Goal: Transaction & Acquisition: Book appointment/travel/reservation

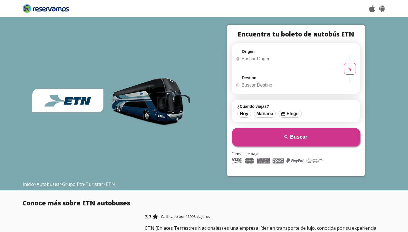
click at [237, 60] on input "Origen" at bounding box center [287, 59] width 106 height 14
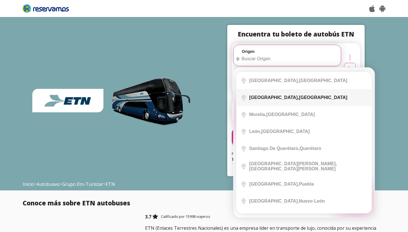
click at [249, 96] on b "[GEOGRAPHIC_DATA]," at bounding box center [274, 97] width 50 height 5
type input "[GEOGRAPHIC_DATA], [GEOGRAPHIC_DATA]"
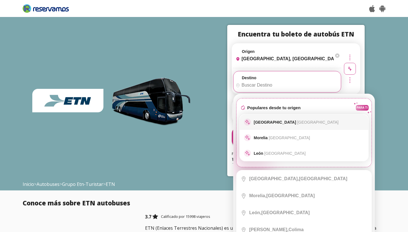
click at [273, 126] on div "sparkle [GEOGRAPHIC_DATA]" at bounding box center [304, 122] width 129 height 16
type input "[GEOGRAPHIC_DATA], [GEOGRAPHIC_DATA]"
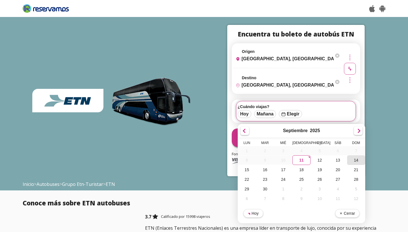
click at [347, 162] on div "14" at bounding box center [356, 161] width 18 height 10
type input "[DATE]"
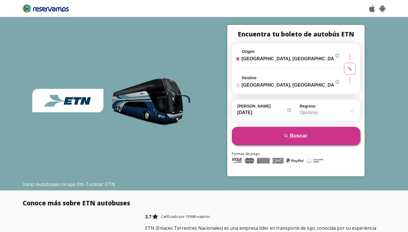
click at [311, 112] on input "Opcional" at bounding box center [327, 113] width 55 height 14
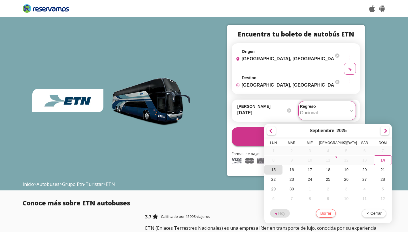
click at [264, 171] on div "15" at bounding box center [273, 170] width 18 height 10
type input "[DATE]"
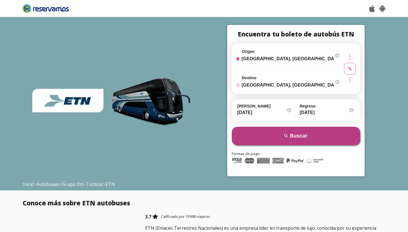
click at [283, 142] on button "search [GEOGRAPHIC_DATA]" at bounding box center [296, 136] width 128 height 18
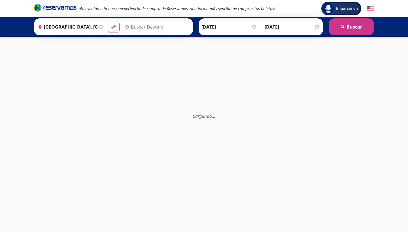
type input "[GEOGRAPHIC_DATA], [GEOGRAPHIC_DATA]"
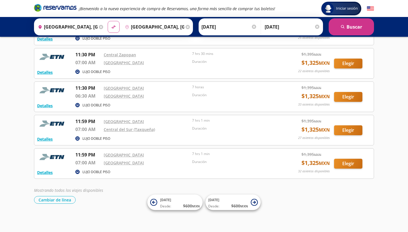
scroll to position [454, 0]
click at [50, 140] on button "Detalles" at bounding box center [45, 139] width 16 height 6
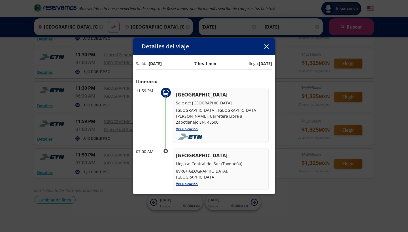
scroll to position [0, 0]
click at [266, 47] on icon "button" at bounding box center [266, 46] width 4 height 4
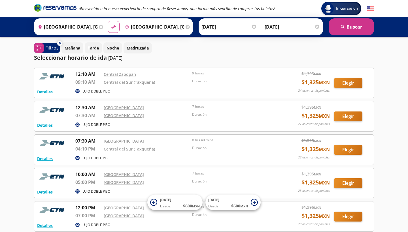
click at [280, 28] on input "[DATE]" at bounding box center [293, 27] width 56 height 14
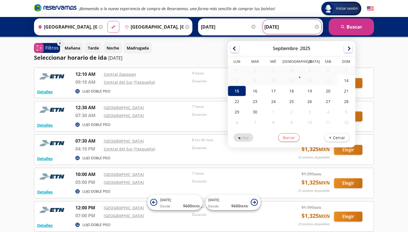
click at [242, 29] on input "[DATE]" at bounding box center [229, 27] width 56 height 14
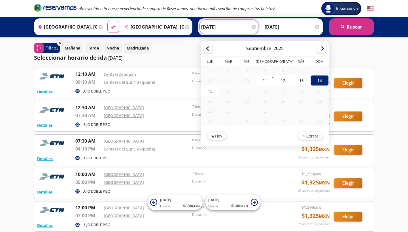
click at [207, 44] on div "Mañana Tarde Noche Madrugada" at bounding box center [217, 48] width 313 height 11
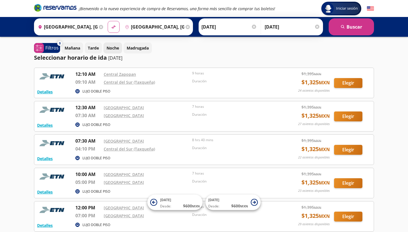
click at [112, 51] on button "Noche" at bounding box center [112, 48] width 19 height 11
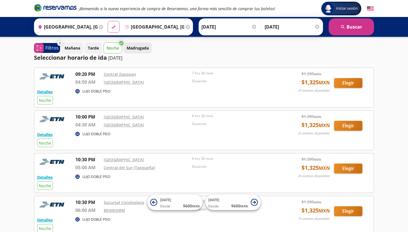
click at [141, 52] on button "Madrugada" at bounding box center [138, 48] width 28 height 11
click at [216, 29] on input "[DATE]" at bounding box center [230, 27] width 56 height 14
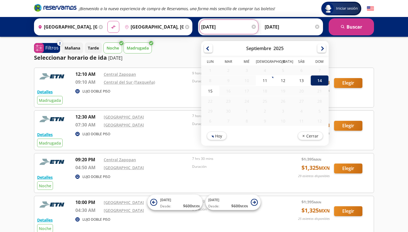
click at [329, 79] on div "14" at bounding box center [320, 80] width 18 height 10
click at [182, 49] on div "Mañana Tarde Noche Madrugada" at bounding box center [217, 48] width 313 height 11
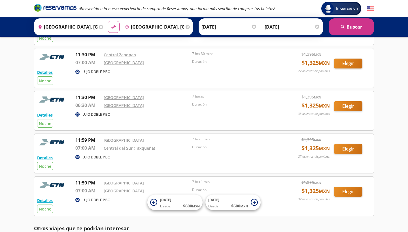
scroll to position [320, 0]
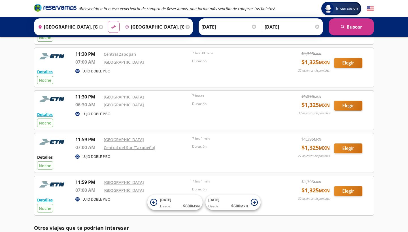
click at [46, 158] on button "Detalles" at bounding box center [45, 157] width 16 height 6
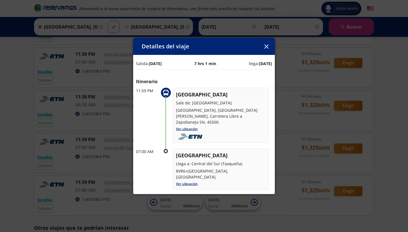
scroll to position [0, 0]
click at [267, 47] on icon "button" at bounding box center [266, 46] width 4 height 4
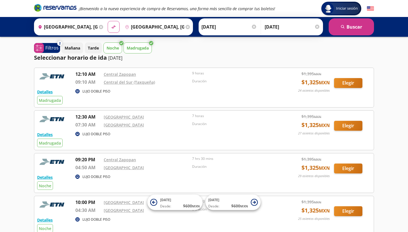
click at [246, 26] on input "[DATE]" at bounding box center [230, 27] width 56 height 14
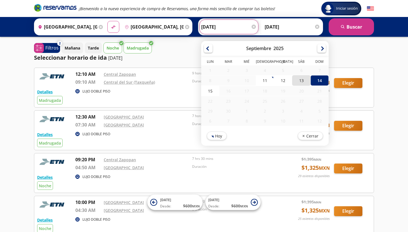
click at [310, 82] on div "13" at bounding box center [301, 80] width 18 height 10
type input "13-Sep-25"
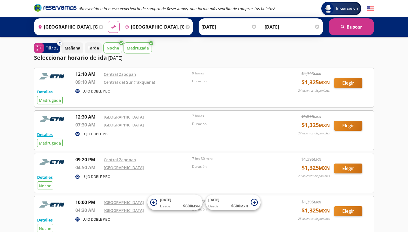
click at [304, 28] on input "[DATE]" at bounding box center [293, 27] width 56 height 14
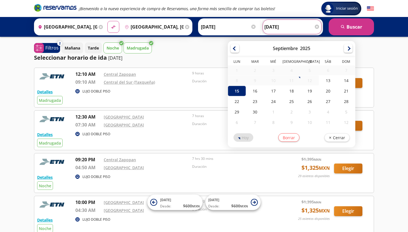
click at [317, 26] on div at bounding box center [317, 27] width 4 height 4
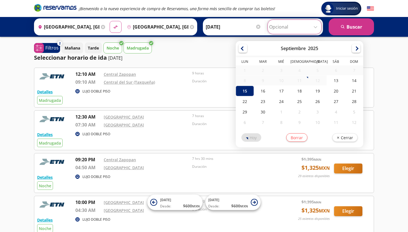
click at [221, 52] on div "Mañana Tarde Noche Madrugada" at bounding box center [217, 48] width 313 height 11
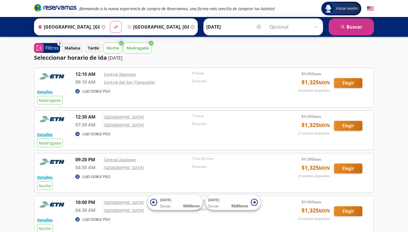
click at [315, 26] on input "Opcional" at bounding box center [295, 27] width 51 height 14
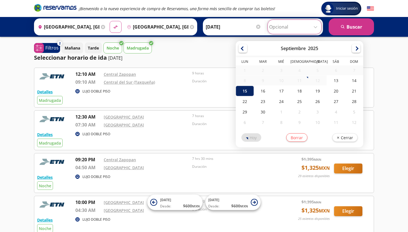
click at [248, 92] on div "15" at bounding box center [245, 91] width 18 height 10
type input "[DATE]"
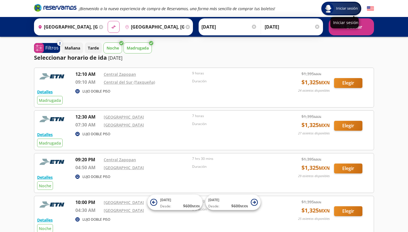
click at [353, 26] on div "Iniciar sesión" at bounding box center [344, 22] width 28 height 11
click at [361, 33] on button "search [GEOGRAPHIC_DATA]" at bounding box center [351, 26] width 45 height 17
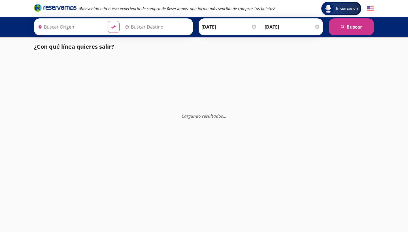
type input "[GEOGRAPHIC_DATA], [GEOGRAPHIC_DATA]"
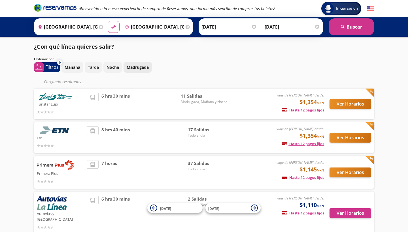
click at [133, 69] on p "Madrugada" at bounding box center [138, 67] width 22 height 6
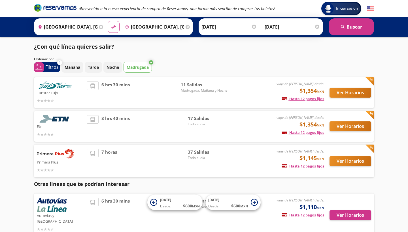
click at [56, 126] on p "Etn" at bounding box center [60, 126] width 47 height 7
click at [63, 116] on img at bounding box center [55, 119] width 37 height 8
click at [346, 130] on button "Ver Horarios" at bounding box center [351, 127] width 42 height 10
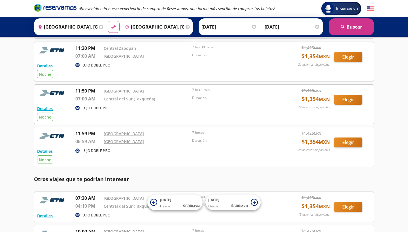
scroll to position [328, 0]
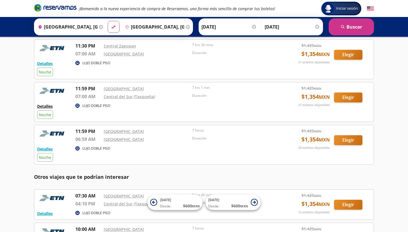
click at [47, 107] on button "Detalles" at bounding box center [45, 106] width 16 height 6
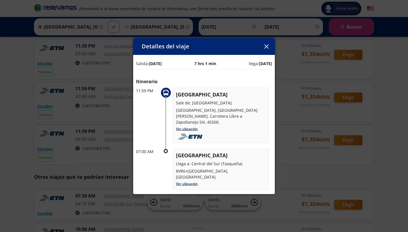
scroll to position [0, 0]
click at [266, 46] on icon "button" at bounding box center [266, 46] width 4 height 4
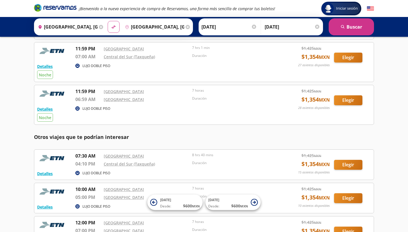
scroll to position [368, 0]
click at [352, 56] on button "Elegir" at bounding box center [348, 58] width 28 height 10
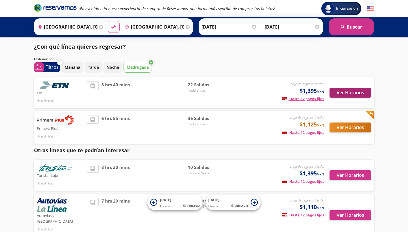
click at [357, 95] on button "Ver Horarios" at bounding box center [351, 93] width 42 height 10
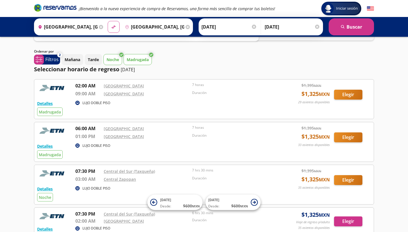
scroll to position [27, 0]
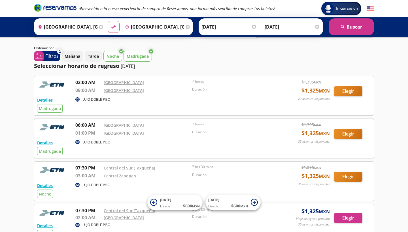
click at [115, 57] on p "Noche" at bounding box center [113, 56] width 12 height 6
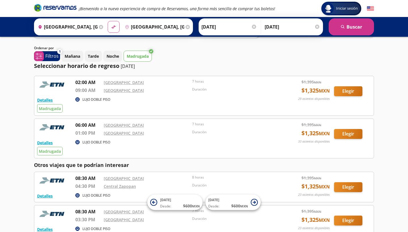
click at [135, 57] on p "Madrugada" at bounding box center [138, 56] width 22 height 6
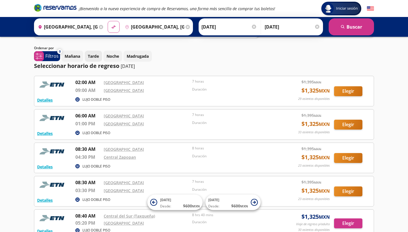
click at [92, 56] on p "Tarde" at bounding box center [93, 56] width 11 height 6
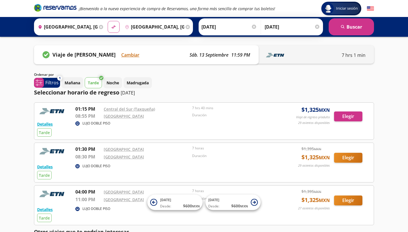
scroll to position [0, 0]
